Goal: Find specific page/section: Find specific page/section

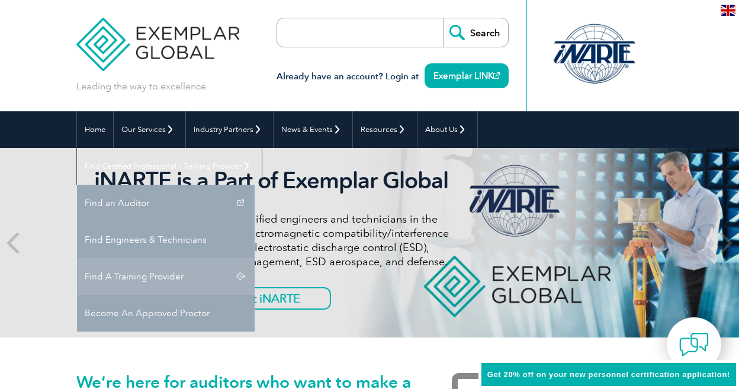
click at [255, 258] on link "Find A Training Provider" at bounding box center [166, 276] width 178 height 37
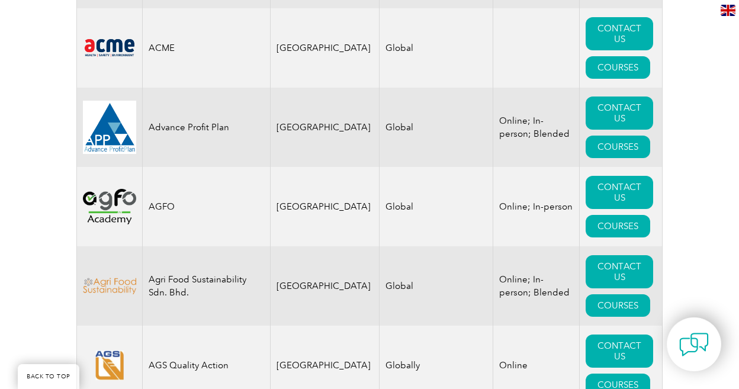
scroll to position [1184, 0]
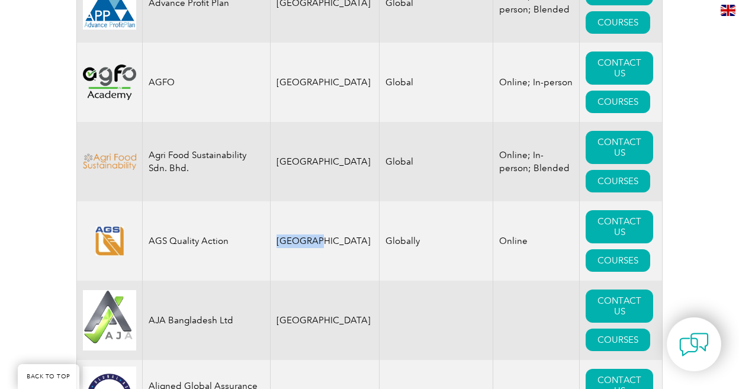
drag, startPoint x: 292, startPoint y: 230, endPoint x: 336, endPoint y: 233, distance: 43.9
click at [336, 233] on td "[GEOGRAPHIC_DATA]" at bounding box center [324, 240] width 109 height 79
click at [310, 265] on td "[GEOGRAPHIC_DATA]" at bounding box center [324, 240] width 109 height 79
drag, startPoint x: 144, startPoint y: 230, endPoint x: 228, endPoint y: 230, distance: 83.5
click at [228, 230] on td "AGS Quality Action" at bounding box center [207, 240] width 128 height 79
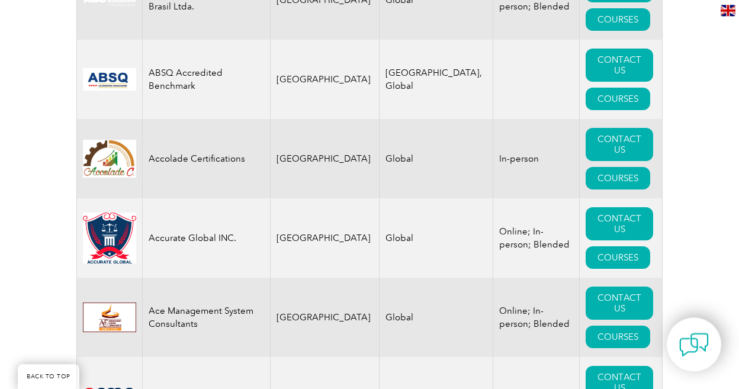
scroll to position [685, 0]
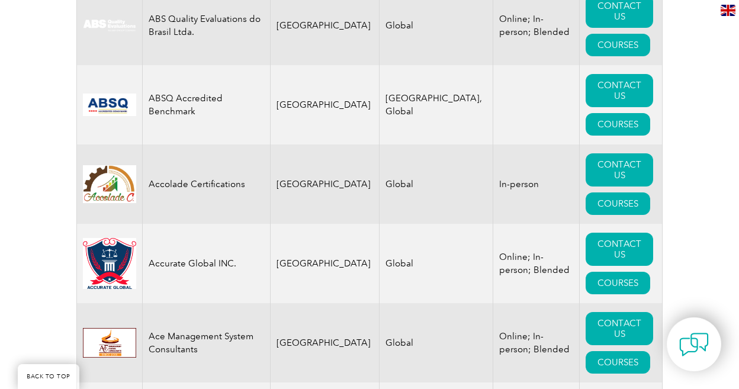
click at [208, 173] on td "Accolade Certifications" at bounding box center [207, 183] width 128 height 79
click at [143, 171] on td "Accolade Certifications" at bounding box center [207, 183] width 128 height 79
drag, startPoint x: 143, startPoint y: 171, endPoint x: 256, endPoint y: 176, distance: 113.2
click at [256, 176] on td "Accolade Certifications" at bounding box center [207, 183] width 128 height 79
click at [244, 193] on td "Accolade Certifications" at bounding box center [207, 183] width 128 height 79
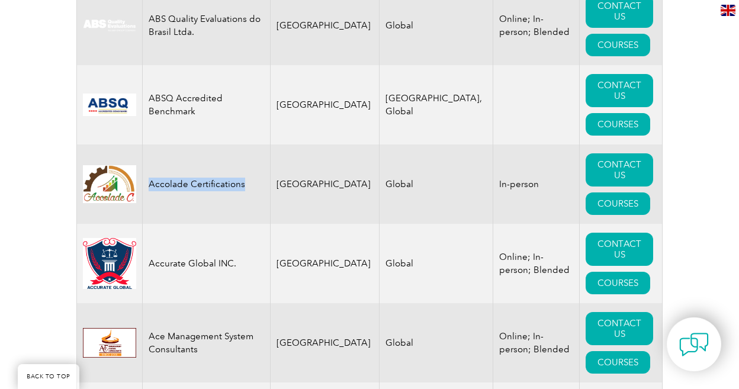
drag, startPoint x: 143, startPoint y: 171, endPoint x: 251, endPoint y: 175, distance: 108.4
click at [251, 175] on td "Accolade Certifications" at bounding box center [207, 183] width 128 height 79
click at [333, 188] on td "[GEOGRAPHIC_DATA]" at bounding box center [324, 183] width 109 height 79
click at [619, 192] on link "COURSES" at bounding box center [617, 203] width 65 height 22
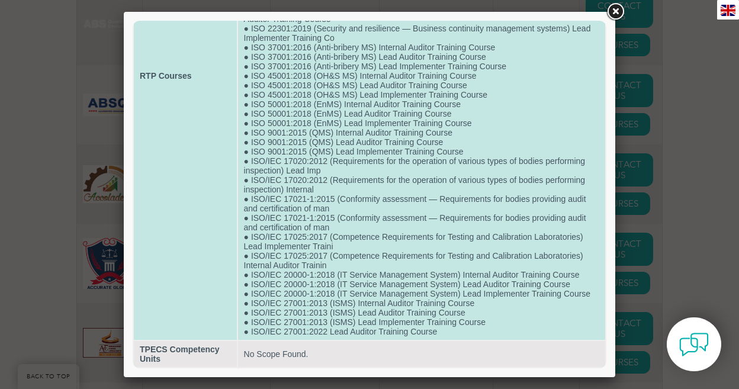
scroll to position [258, 0]
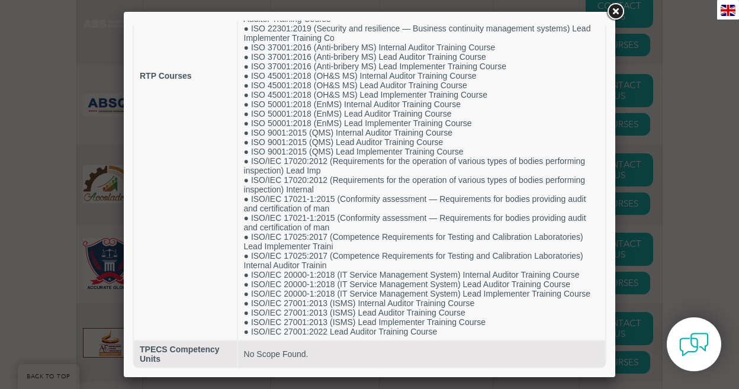
click at [614, 13] on link at bounding box center [614, 11] width 21 height 21
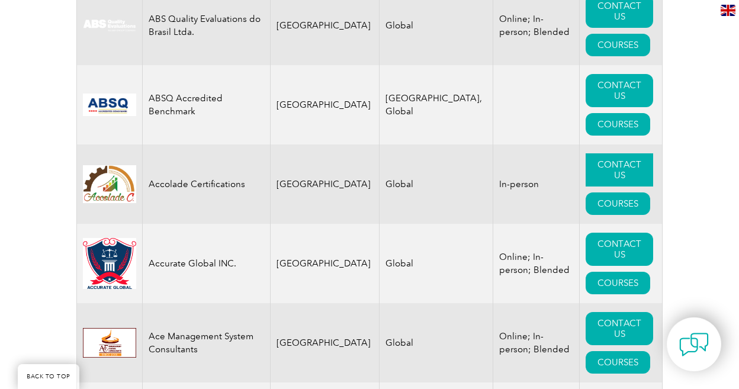
click at [614, 156] on link "CONTACT US" at bounding box center [618, 169] width 67 height 33
